Goal: Information Seeking & Learning: Learn about a topic

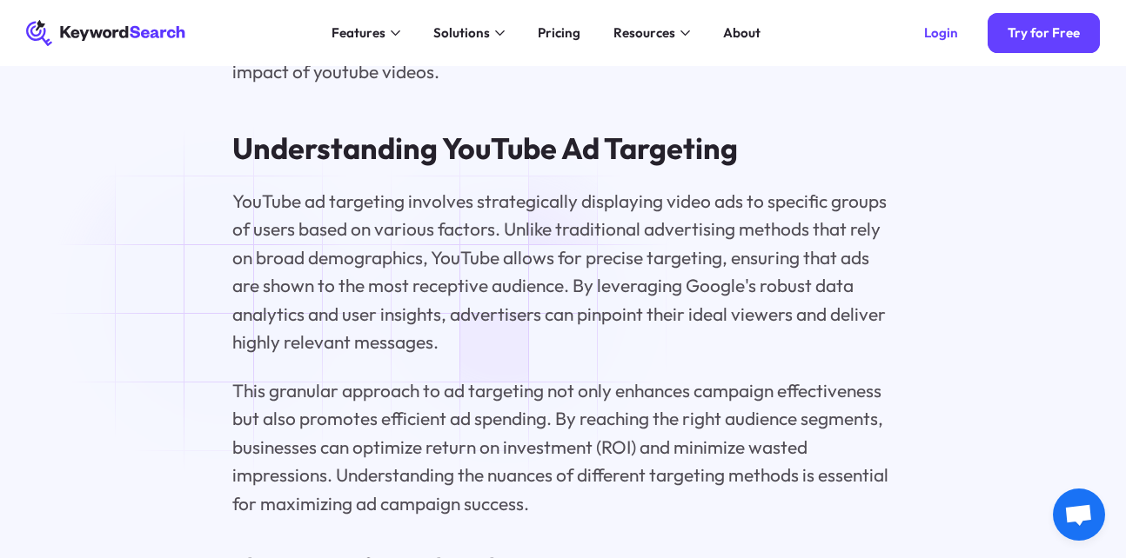
scroll to position [2231, 0]
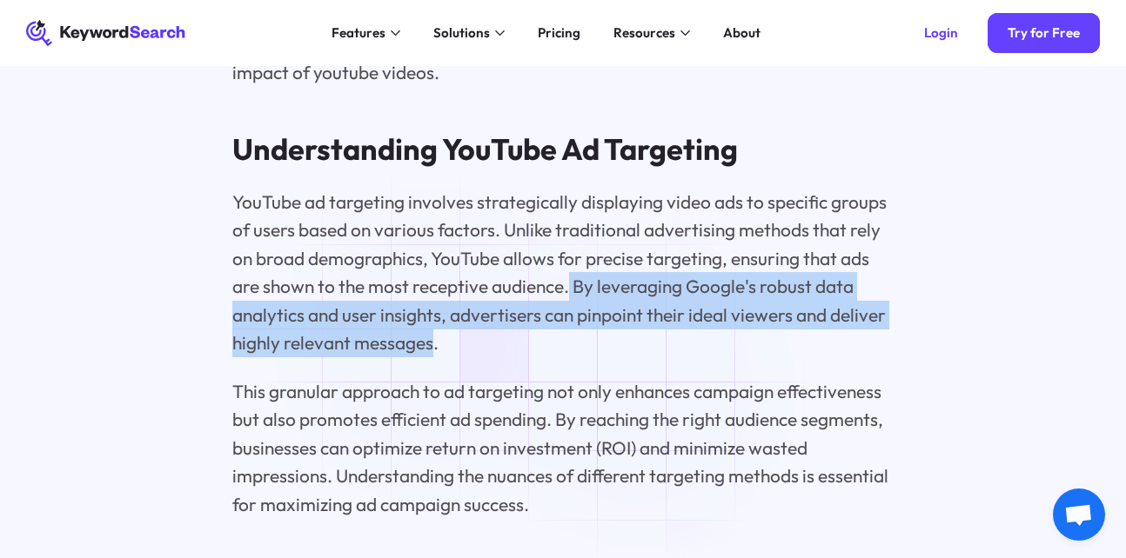
drag, startPoint x: 568, startPoint y: 286, endPoint x: 434, endPoint y: 346, distance: 146.8
click at [434, 347] on p "YouTube ad targeting involves strategically displaying video ads to specific gr…" at bounding box center [562, 273] width 660 height 170
copy p "By leveraging Google's robust data analytics and user insights, advertisers can…"
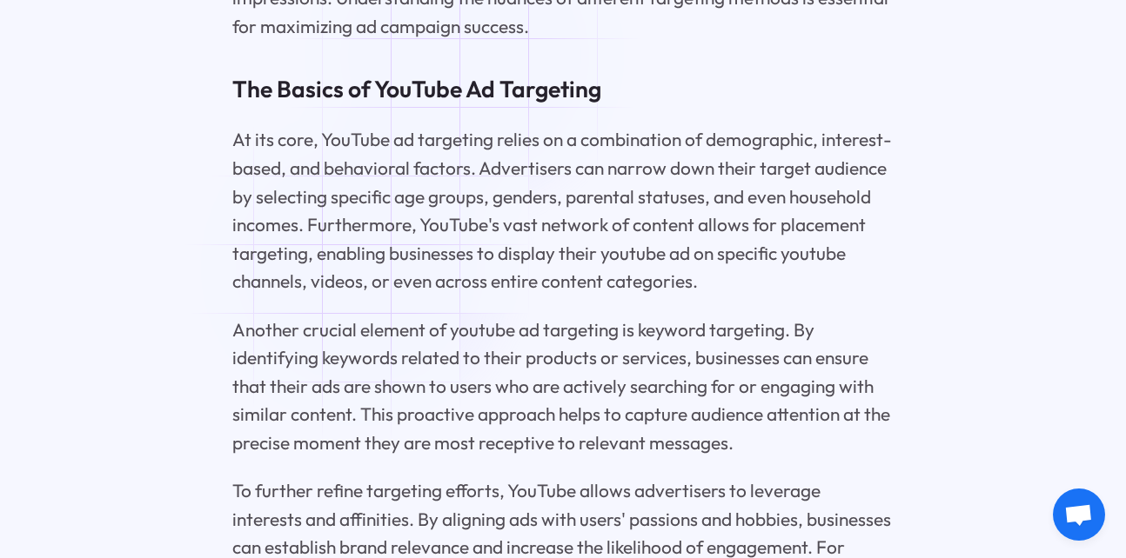
scroll to position [2713, 0]
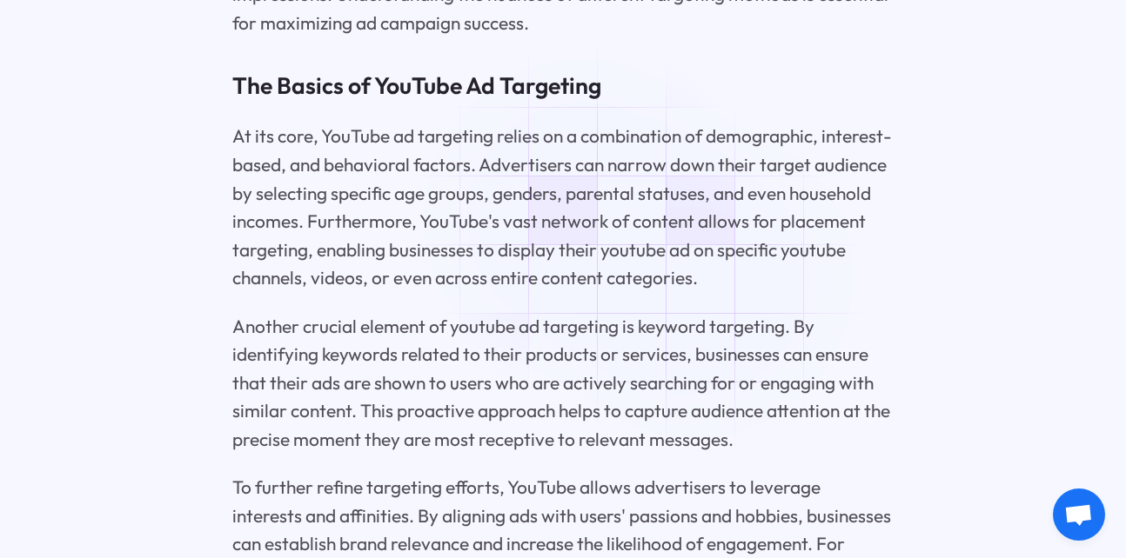
click at [693, 279] on p "At its core, YouTube ad targeting relies on a combination of demographic, inter…" at bounding box center [562, 207] width 660 height 170
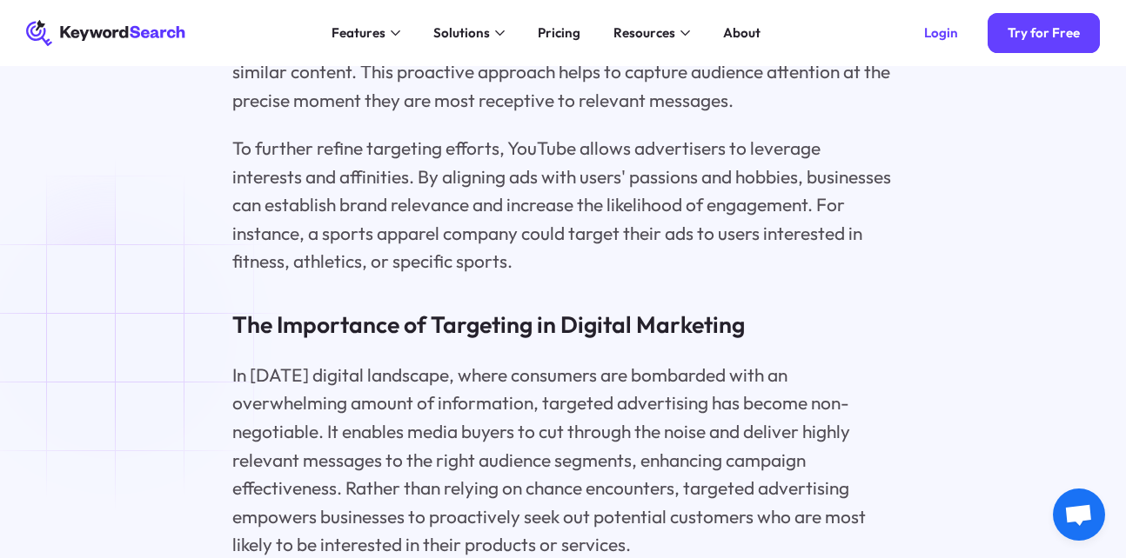
scroll to position [3027, 0]
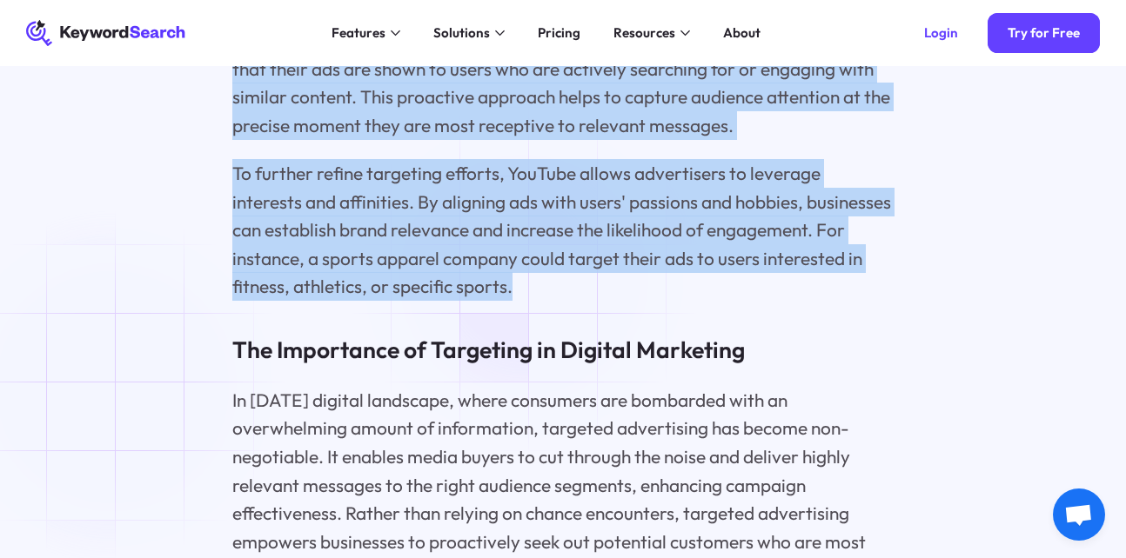
drag, startPoint x: 234, startPoint y: 77, endPoint x: 524, endPoint y: 277, distance: 352.0
copy div "The Basics of YouTube Ad Targeting At its core, YouTube ad targeting relies on …"
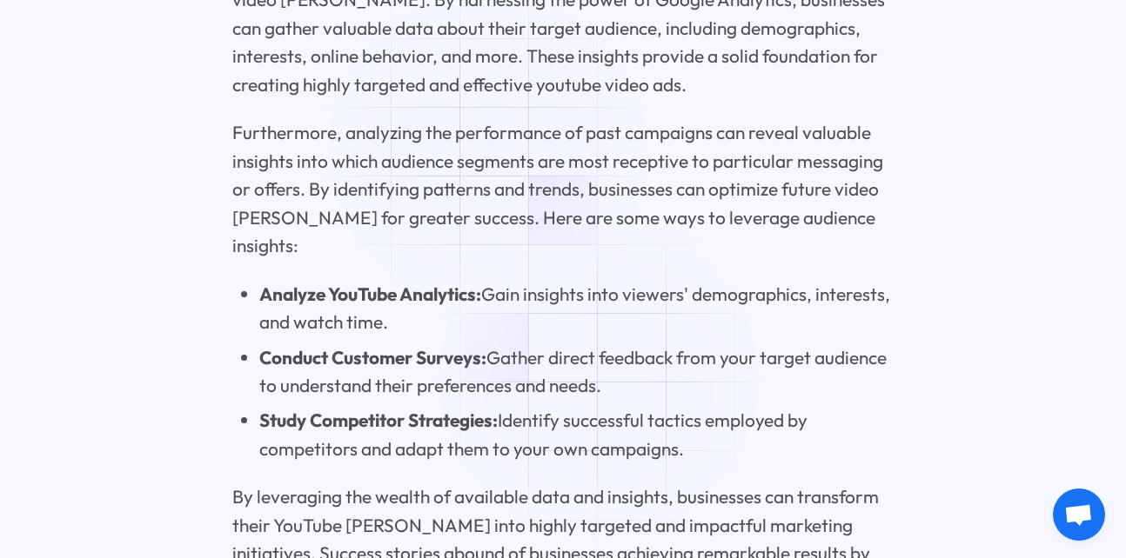
scroll to position [4418, 0]
